Goal: Information Seeking & Learning: Learn about a topic

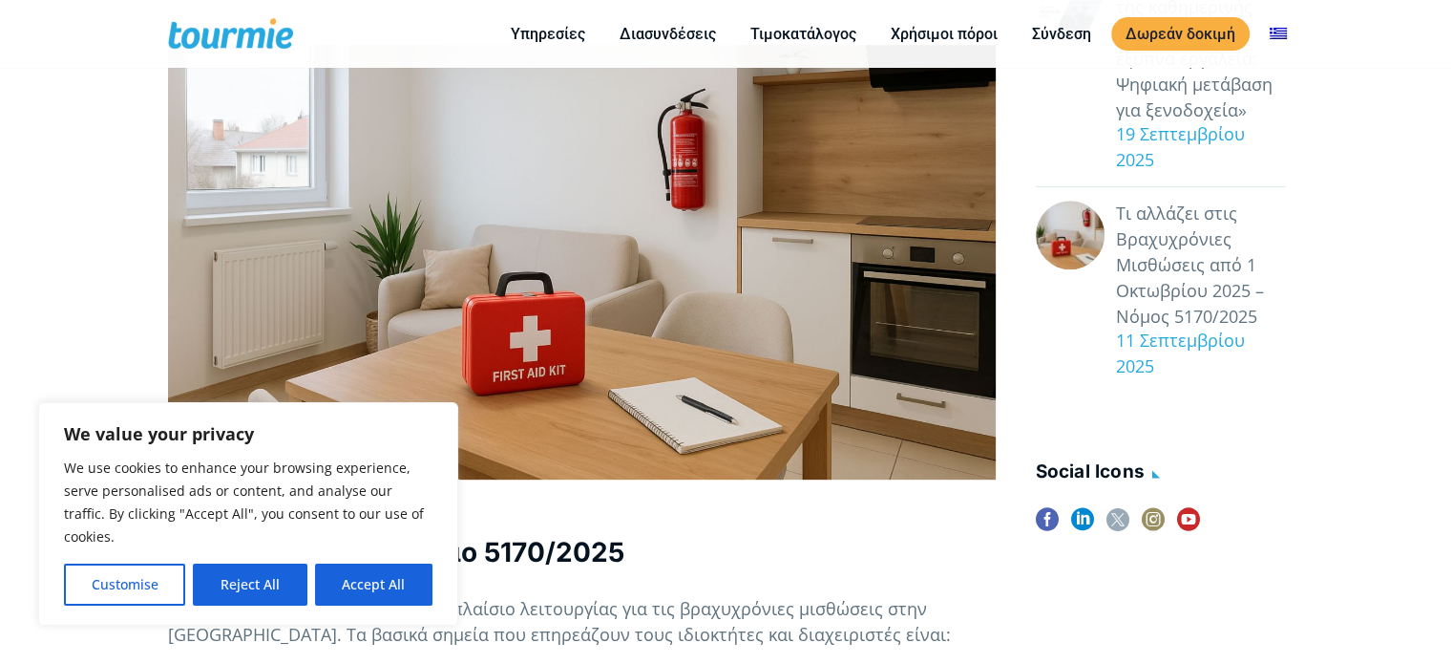
scroll to position [844, 0]
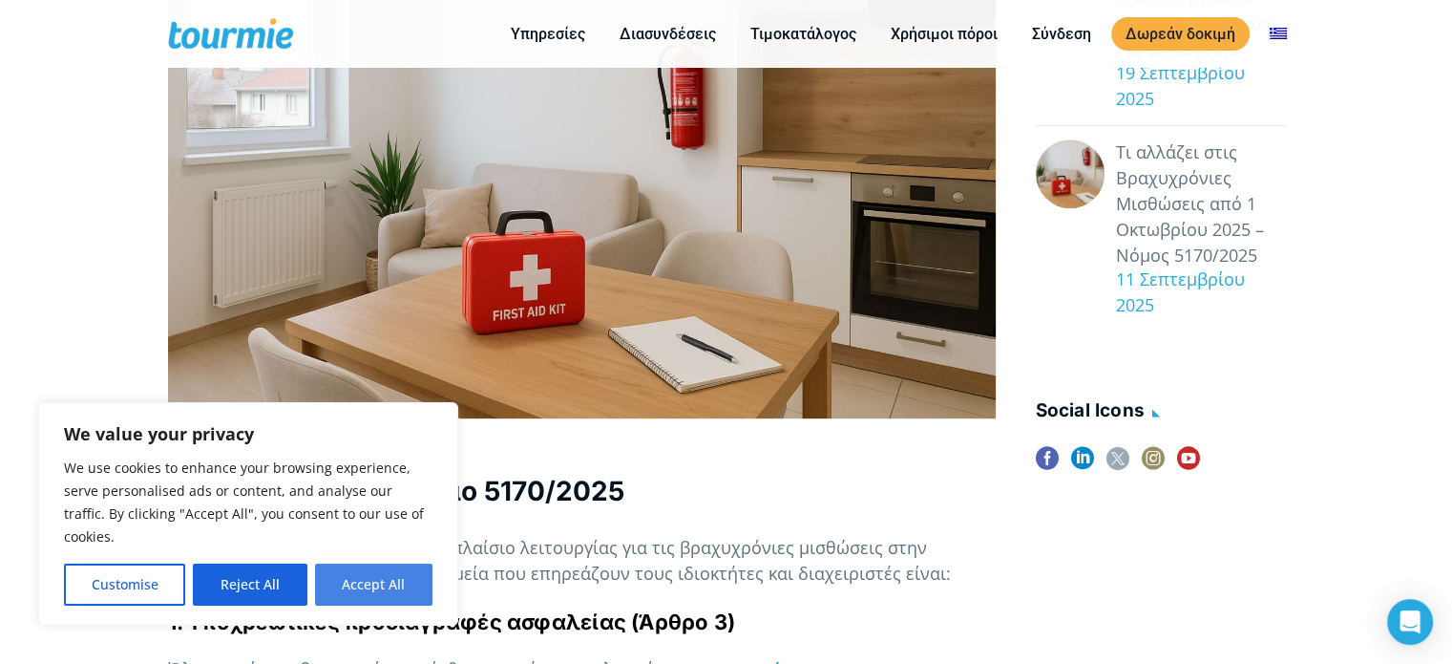
click at [352, 581] on button "Accept All" at bounding box center [373, 584] width 117 height 42
checkbox input "true"
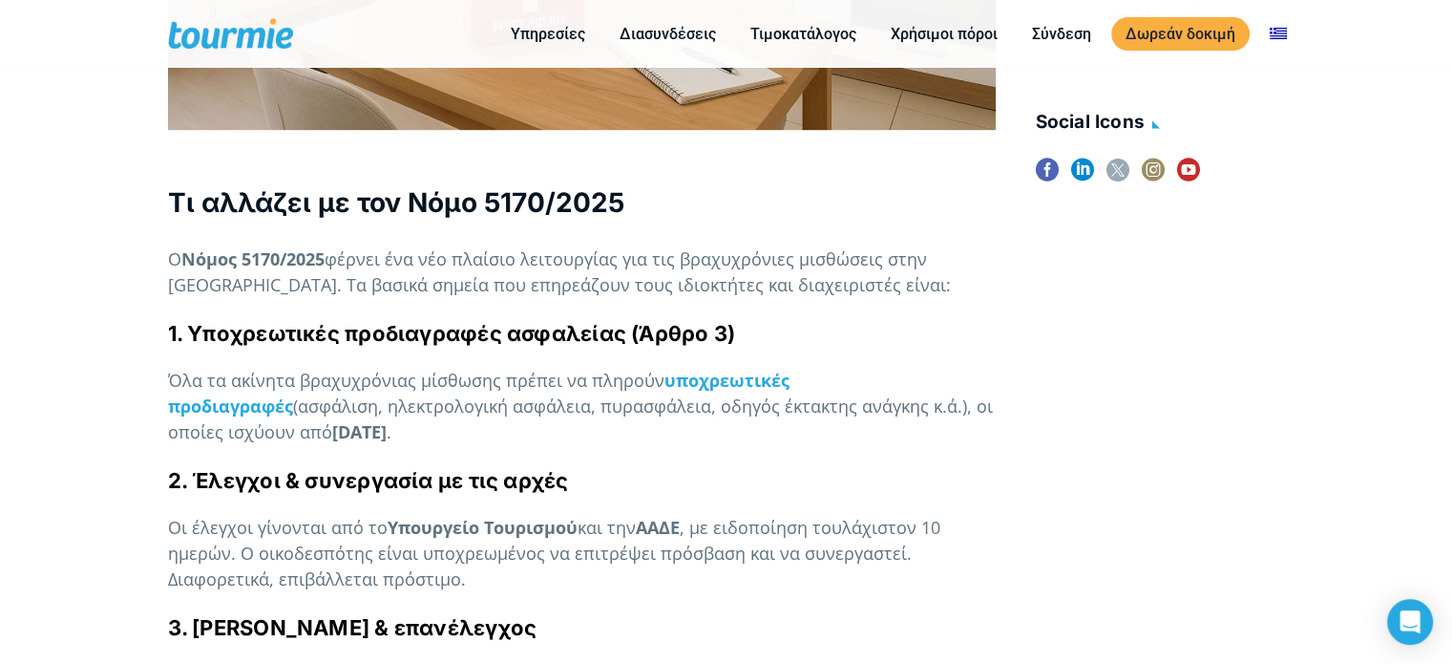
scroll to position [1133, 0]
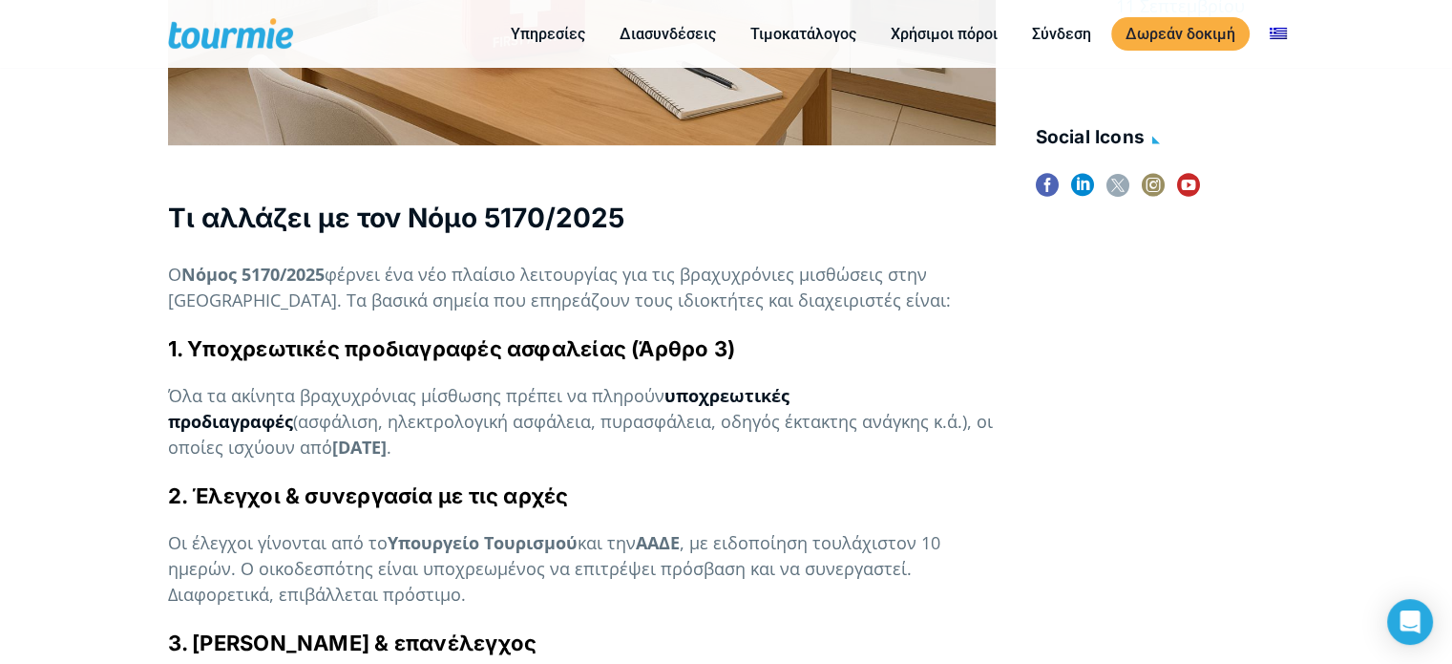
click at [764, 384] on strong "υποχρεωτικές προδιαγραφές" at bounding box center [479, 408] width 622 height 49
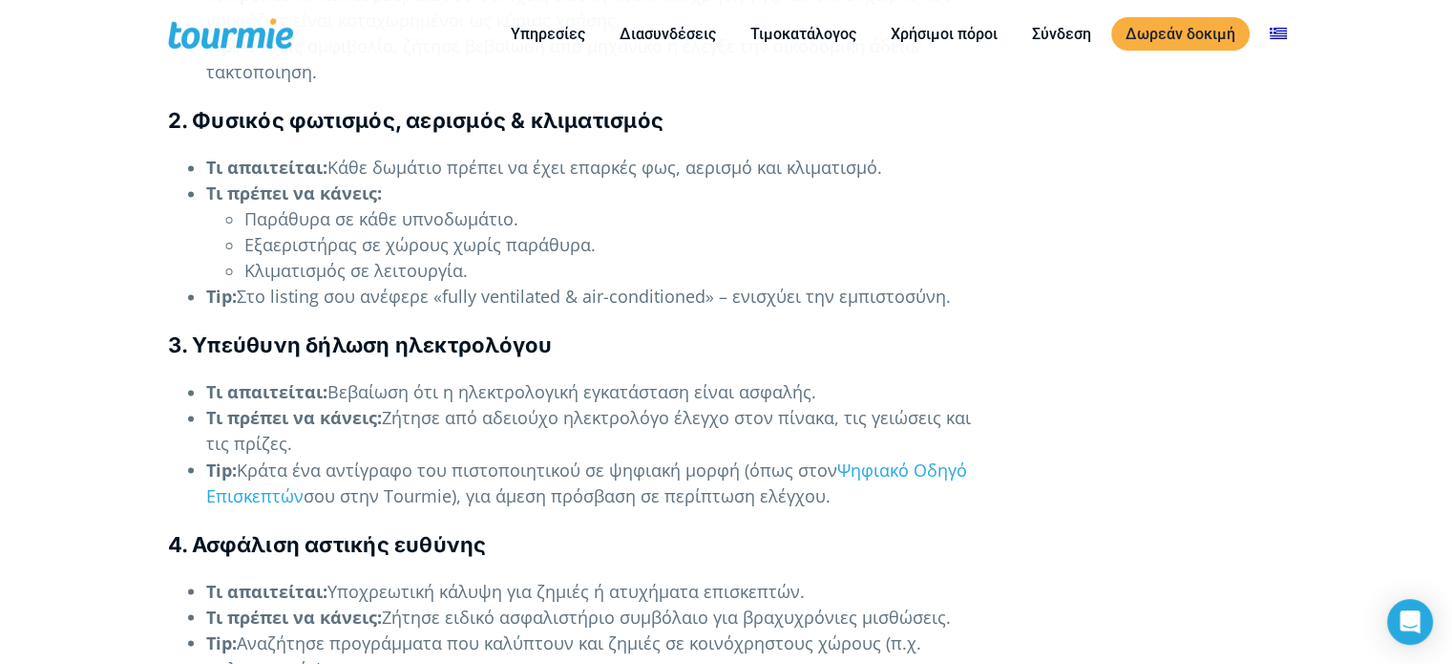
scroll to position [3178, 0]
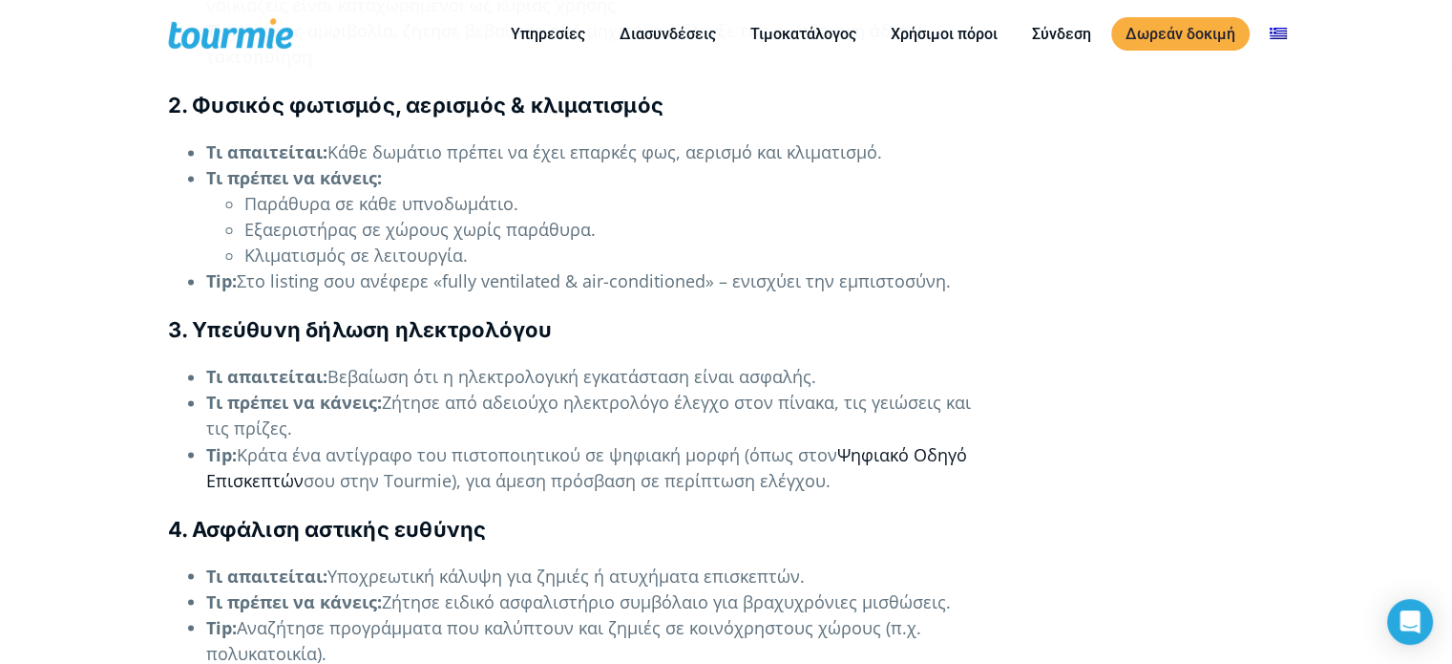
click at [924, 442] on link "Ψηφιακό Οδηγό Επισκεπτών" at bounding box center [586, 466] width 761 height 49
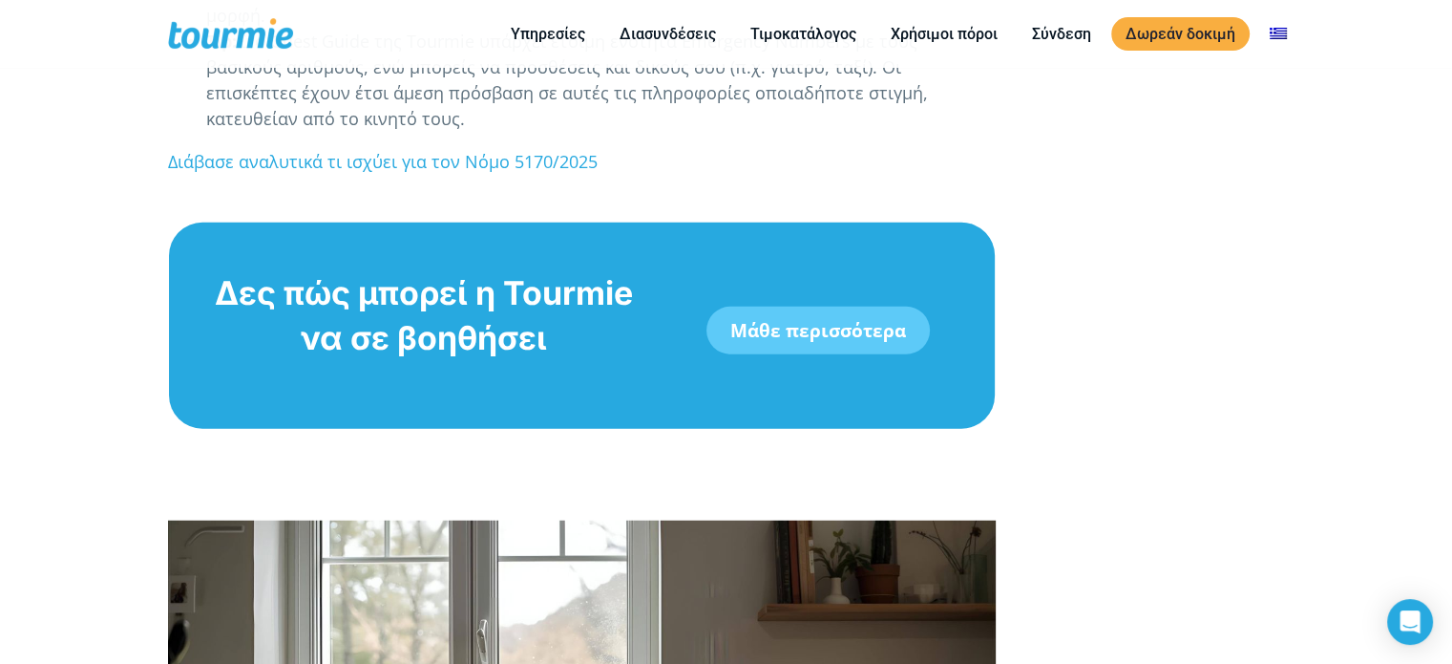
scroll to position [5105, 0]
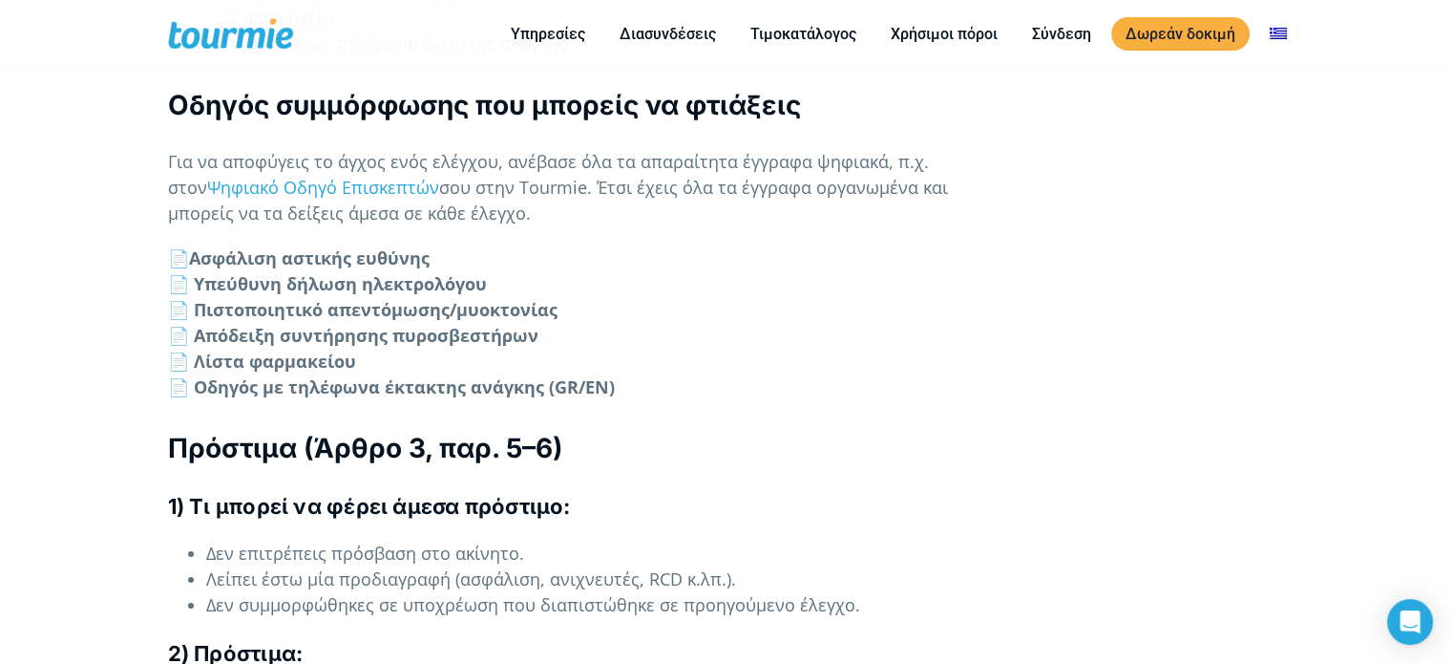
scroll to position [6417, 0]
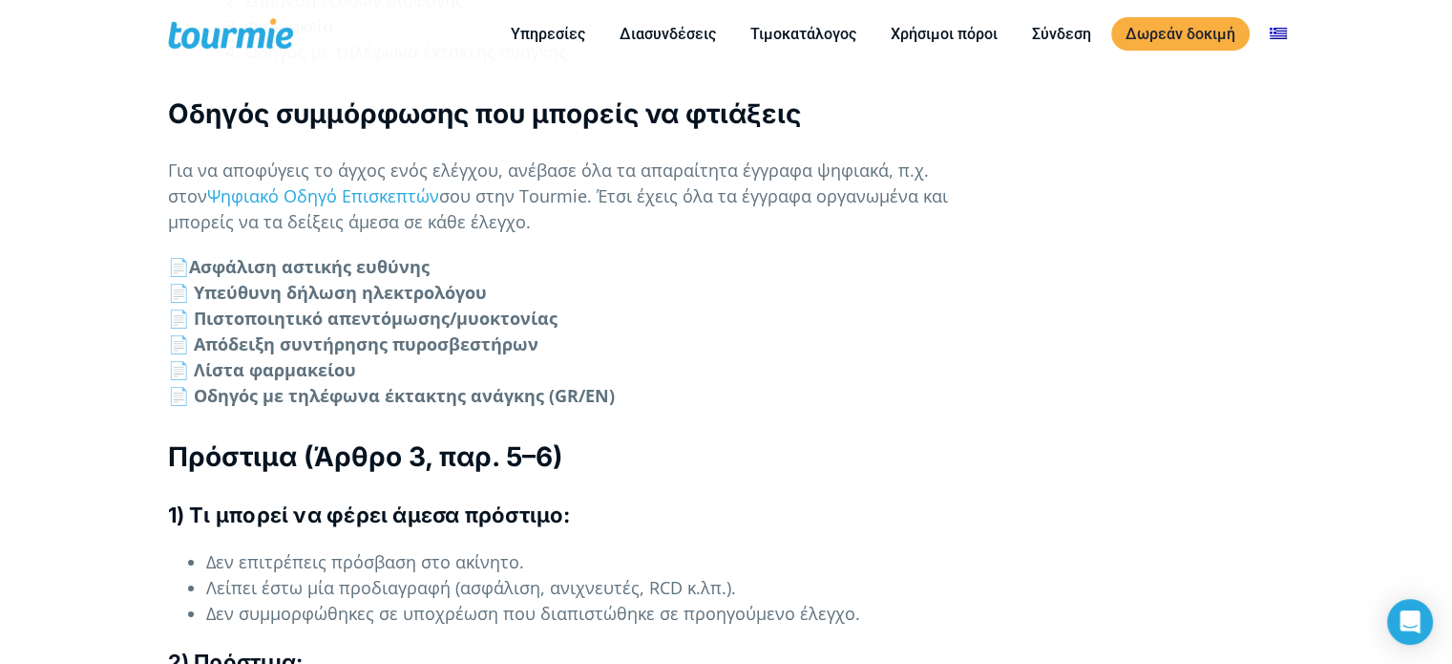
click at [182, 281] on strong "📄 Υπεύθυνη δήλωση ηλεκτρολόγου" at bounding box center [327, 292] width 319 height 23
